Goal: Task Accomplishment & Management: Manage account settings

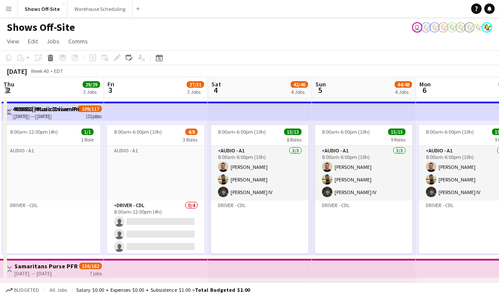
scroll to position [65, 0]
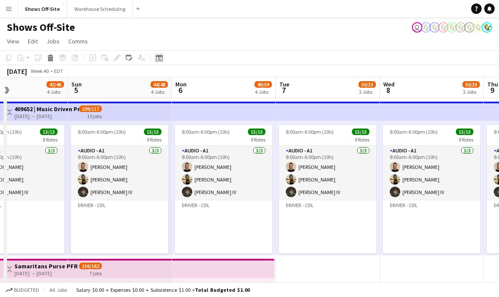
click at [162, 55] on icon "Date picker" at bounding box center [159, 57] width 7 height 7
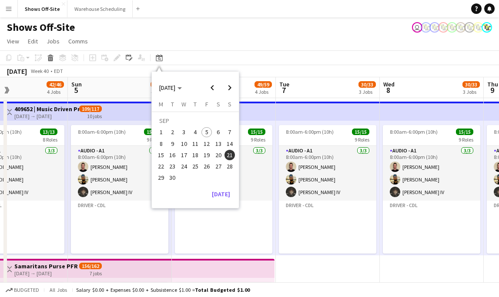
click at [225, 156] on span "21" at bounding box center [229, 155] width 10 height 10
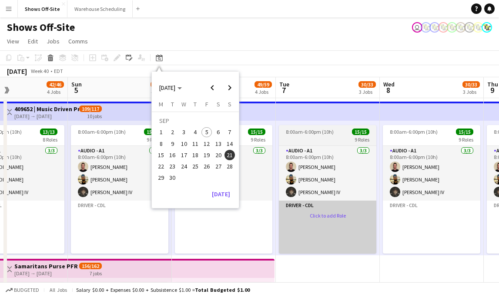
click at [318, 250] on app-card-role-placeholder "Driver - CDL Click to add Role" at bounding box center [327, 234] width 97 height 67
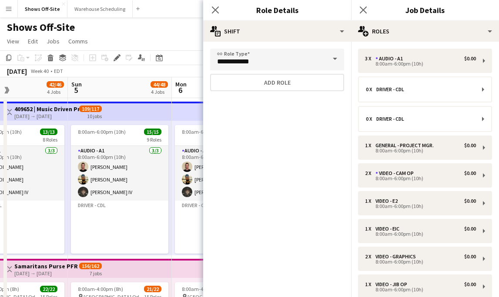
click at [171, 64] on app-toolbar "Copy Paste Paste Command V Paste with crew Command Shift V Paste linked Job [GE…" at bounding box center [249, 57] width 499 height 15
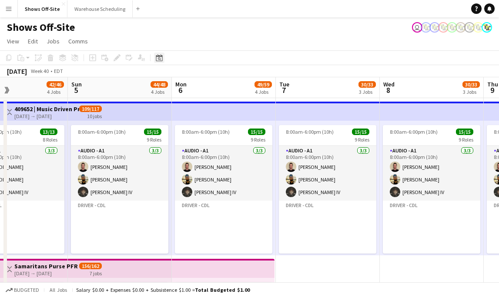
click at [159, 55] on icon at bounding box center [159, 57] width 7 height 7
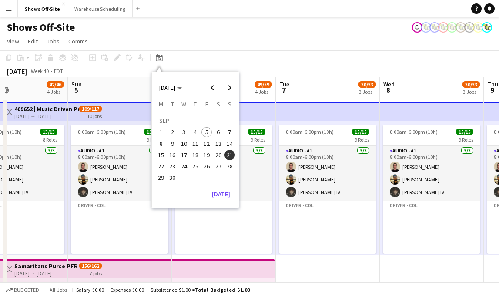
click at [231, 154] on span "21" at bounding box center [229, 155] width 10 height 10
click at [228, 194] on button "[DATE]" at bounding box center [220, 194] width 25 height 14
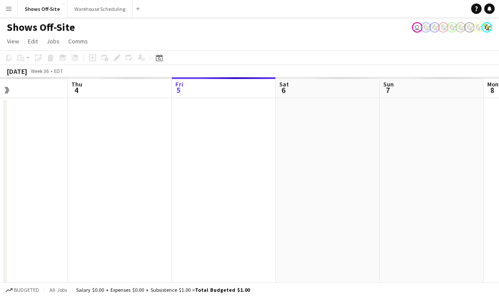
scroll to position [0, 299]
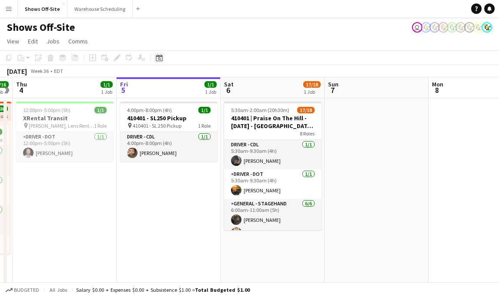
click at [160, 58] on icon at bounding box center [159, 58] width 3 height 3
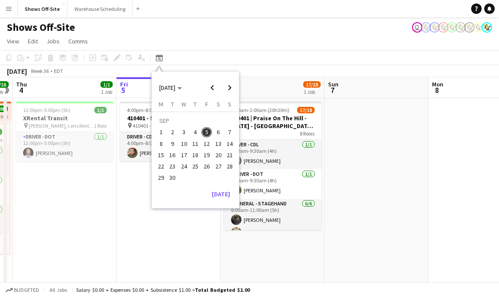
click at [229, 156] on span "21" at bounding box center [229, 155] width 10 height 10
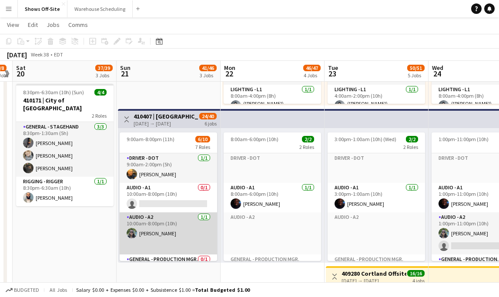
scroll to position [31, 0]
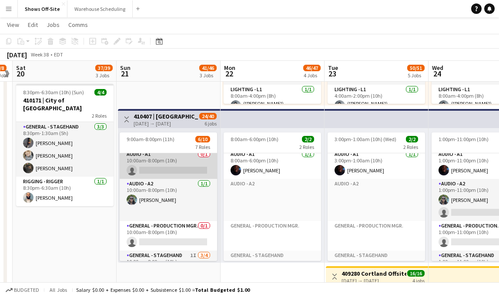
click at [162, 164] on app-card-role "Audio - A1 0/1 10:00am-8:00pm (10h) single-neutral-actions" at bounding box center [168, 165] width 97 height 30
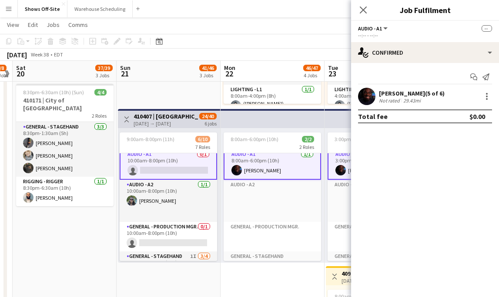
click at [162, 164] on app-card-role "Audio - A1 0/1 10:00am-8:00pm (10h) single-neutral-actions" at bounding box center [168, 164] width 97 height 31
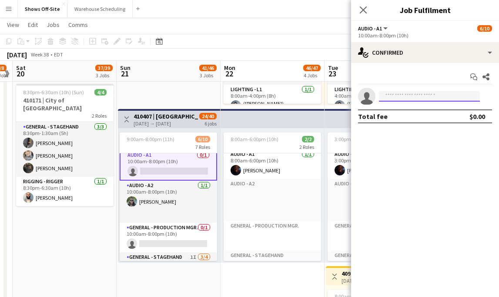
click at [391, 97] on input at bounding box center [429, 96] width 101 height 10
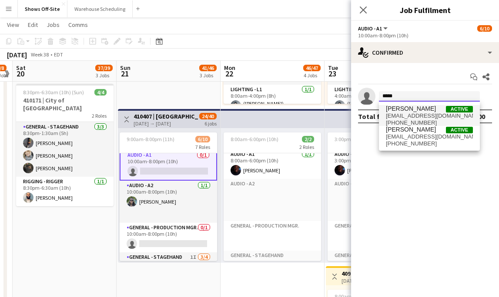
type input "*****"
click at [412, 106] on span "[PERSON_NAME]" at bounding box center [411, 108] width 50 height 7
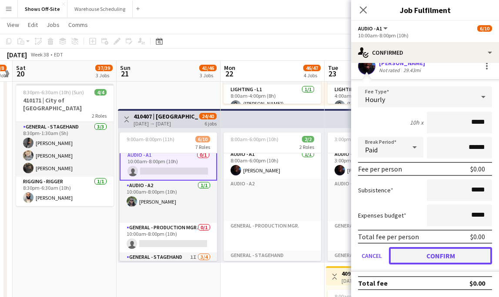
click at [440, 253] on button "Confirm" at bounding box center [440, 255] width 103 height 17
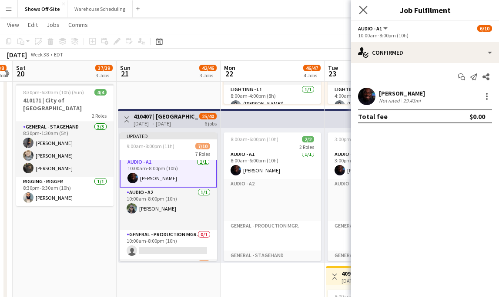
click at [361, 5] on app-icon "Close pop-in" at bounding box center [363, 10] width 13 height 13
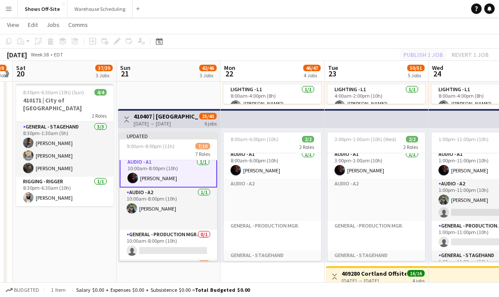
click at [435, 52] on div "Publish 1 job Revert 1 job" at bounding box center [446, 54] width 106 height 11
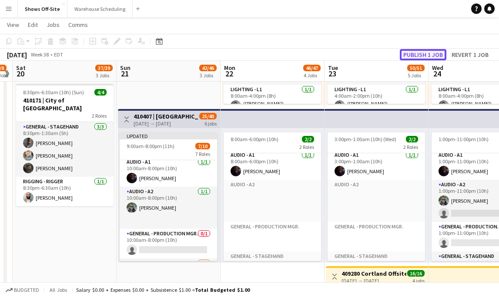
click at [435, 52] on button "Publish 1 job" at bounding box center [423, 54] width 47 height 11
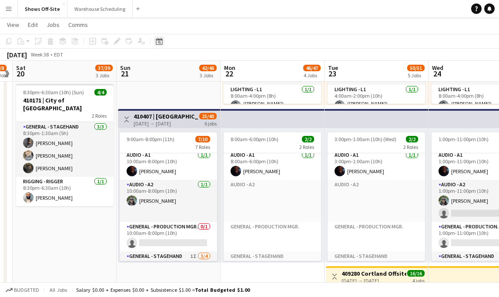
click at [160, 42] on icon at bounding box center [159, 42] width 3 height 3
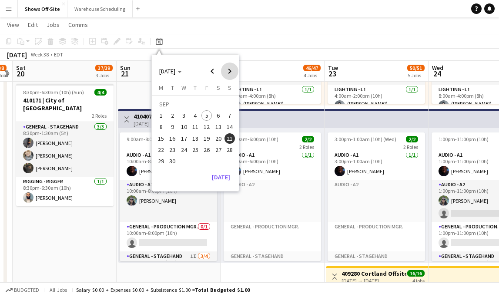
click at [232, 70] on span "Next month" at bounding box center [229, 71] width 17 height 17
click at [159, 129] on span "6" at bounding box center [161, 127] width 10 height 10
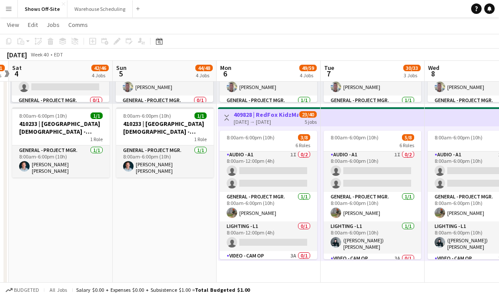
scroll to position [0, 0]
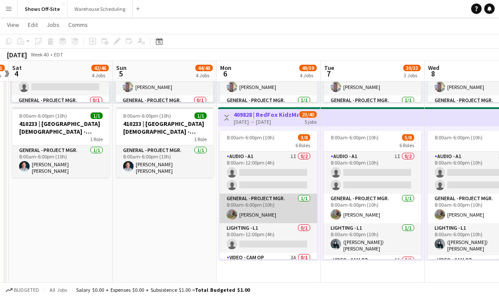
click at [281, 197] on app-card-role "General - Project Mgr. [DATE] 8:00am-6:00pm (10h) [PERSON_NAME]" at bounding box center [268, 209] width 97 height 30
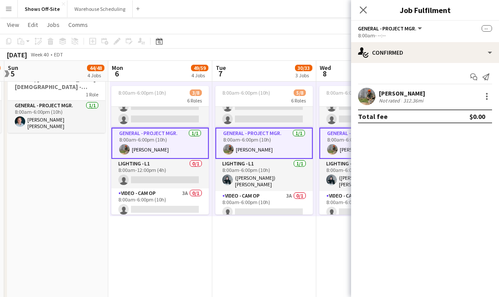
scroll to position [21, 0]
click at [362, 10] on icon at bounding box center [363, 10] width 8 height 8
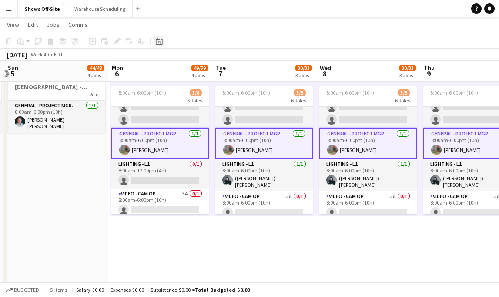
click at [161, 40] on icon at bounding box center [159, 41] width 7 height 7
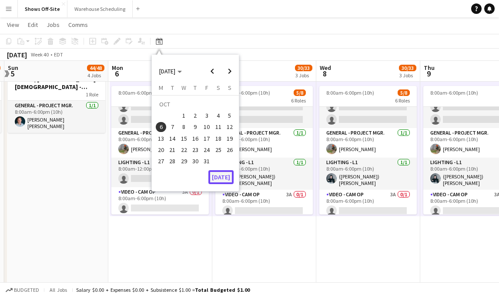
click at [229, 181] on button "[DATE]" at bounding box center [220, 177] width 25 height 14
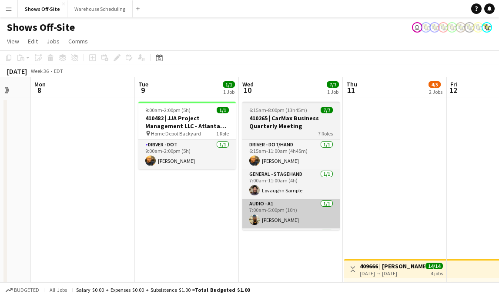
scroll to position [0, 283]
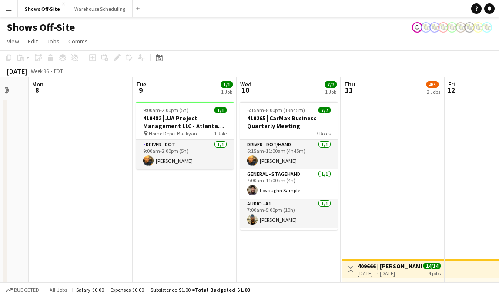
click at [9, 5] on app-icon "Menu" at bounding box center [8, 8] width 7 height 7
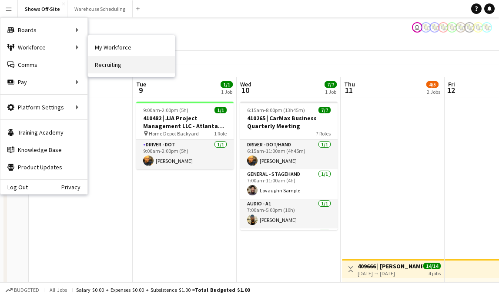
click at [110, 70] on link "Recruiting" at bounding box center [131, 64] width 87 height 17
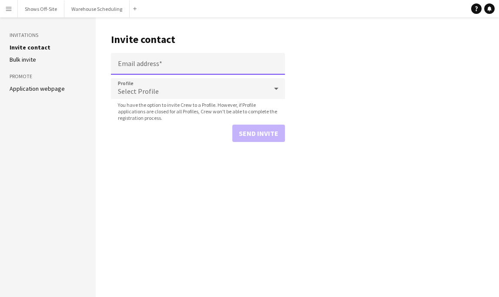
click at [145, 64] on input "Email address" at bounding box center [198, 64] width 174 height 22
paste input "**********"
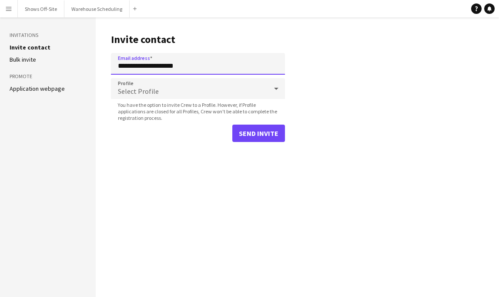
type input "**********"
click at [153, 82] on div "Select Profile" at bounding box center [189, 88] width 157 height 21
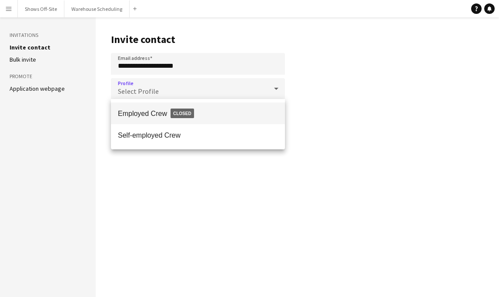
click at [161, 104] on span "Employed Crew Closed" at bounding box center [198, 113] width 160 height 20
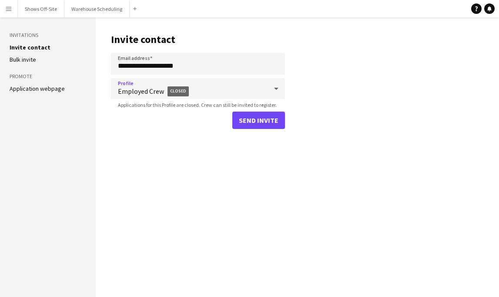
click at [158, 94] on span "Employed Crew Closed" at bounding box center [193, 91] width 150 height 20
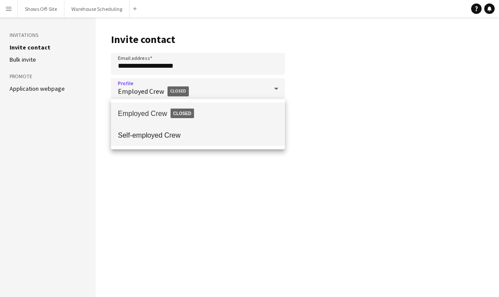
click at [164, 132] on span "Self-employed Crew" at bounding box center [198, 135] width 160 height 8
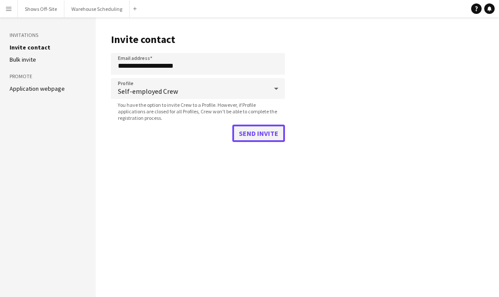
click at [256, 132] on button "Send invite" at bounding box center [258, 133] width 53 height 17
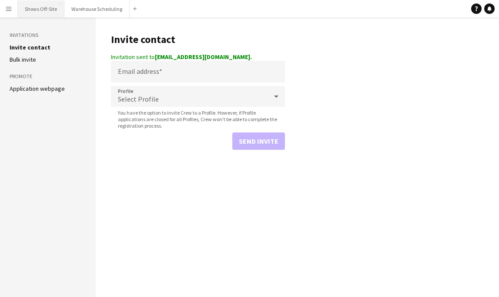
click at [55, 2] on button "Shows Off-Site Close" at bounding box center [41, 8] width 47 height 17
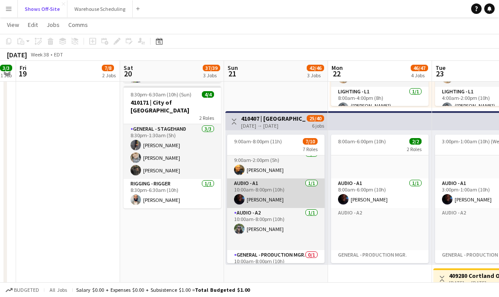
scroll to position [12, 0]
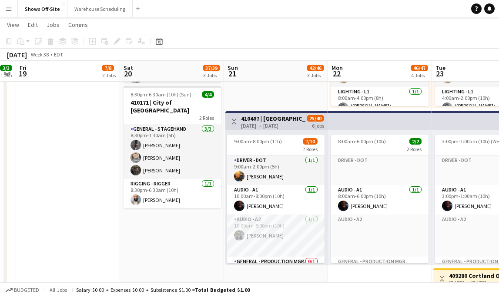
click at [16, 8] on button "Menu" at bounding box center [8, 8] width 17 height 17
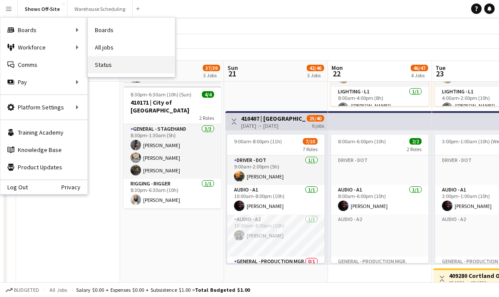
click at [120, 66] on link "Status" at bounding box center [131, 64] width 87 height 17
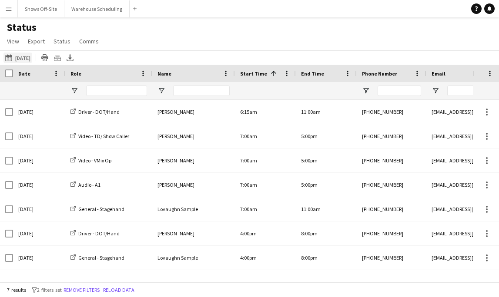
click at [32, 59] on button "[DATE] to [DATE] [DATE]" at bounding box center [17, 58] width 29 height 10
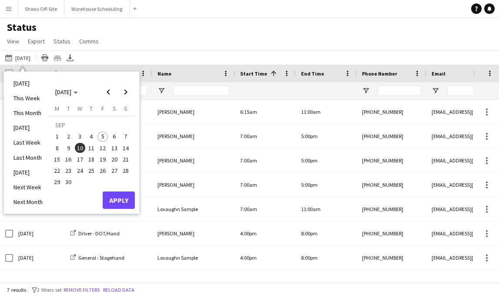
click at [68, 134] on span "2" at bounding box center [68, 137] width 10 height 10
click at [107, 201] on button "Apply" at bounding box center [119, 200] width 32 height 17
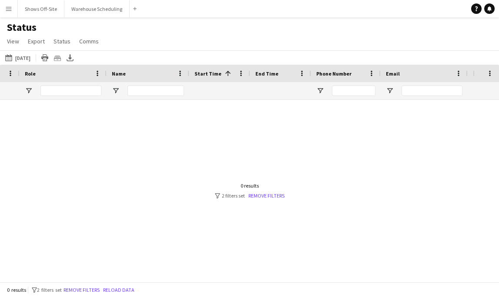
scroll to position [0, 110]
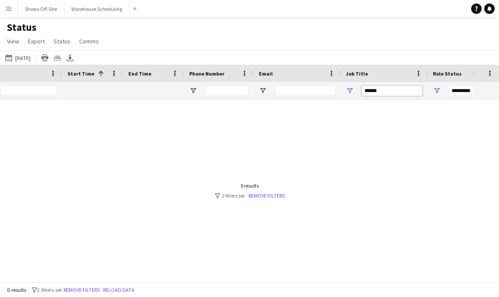
drag, startPoint x: 361, startPoint y: 93, endPoint x: 315, endPoint y: 93, distance: 46.5
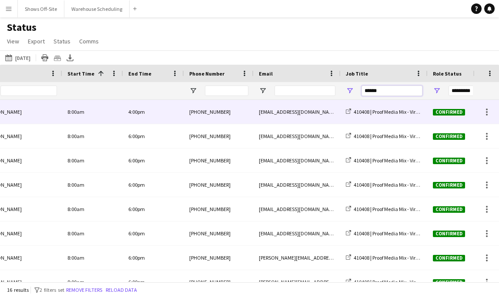
scroll to position [0, 0]
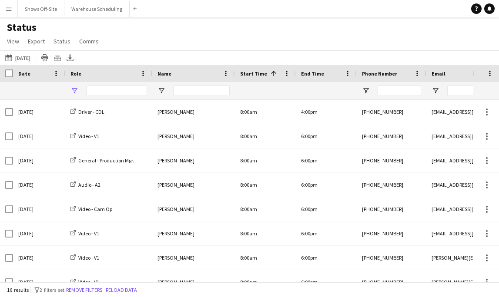
type input "******"
click at [73, 92] on span "Open Filter Menu" at bounding box center [74, 91] width 8 height 8
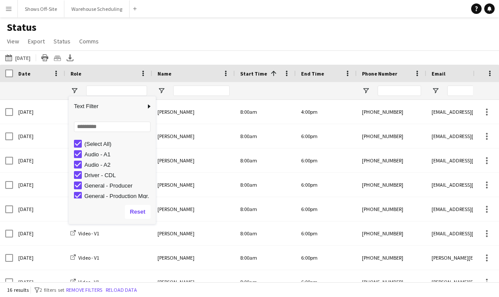
scroll to position [19, 0]
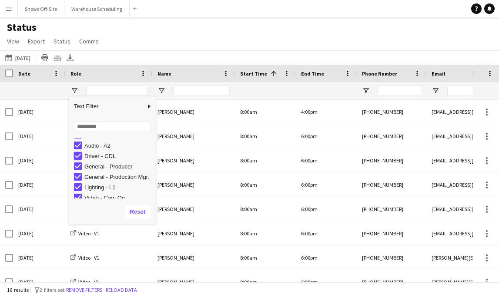
type input "**********"
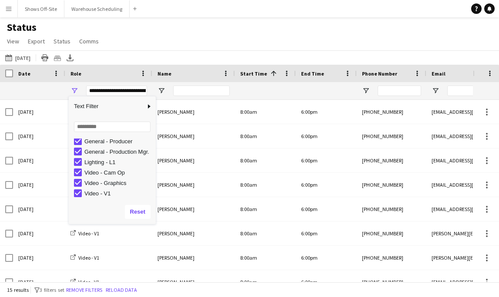
scroll to position [0, 0]
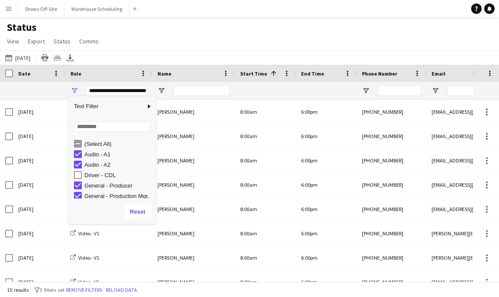
click at [223, 20] on main "Status View Views Default view New view Update view Delete view Edit name Custo…" at bounding box center [249, 151] width 499 height 268
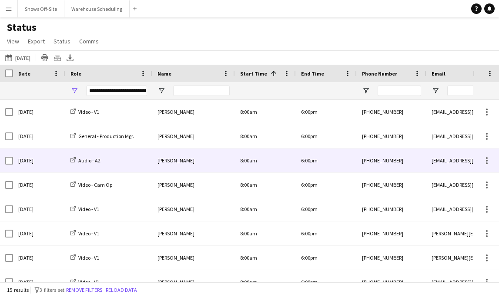
scroll to position [0, 7]
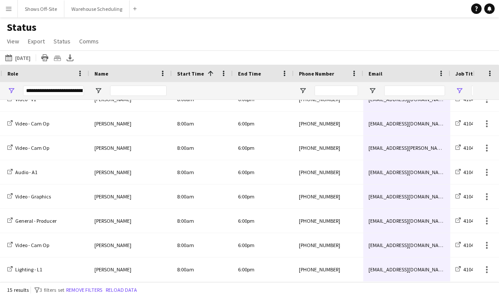
drag, startPoint x: 424, startPoint y: 114, endPoint x: 418, endPoint y: 270, distance: 156.2
